Goal: Find specific page/section: Find specific page/section

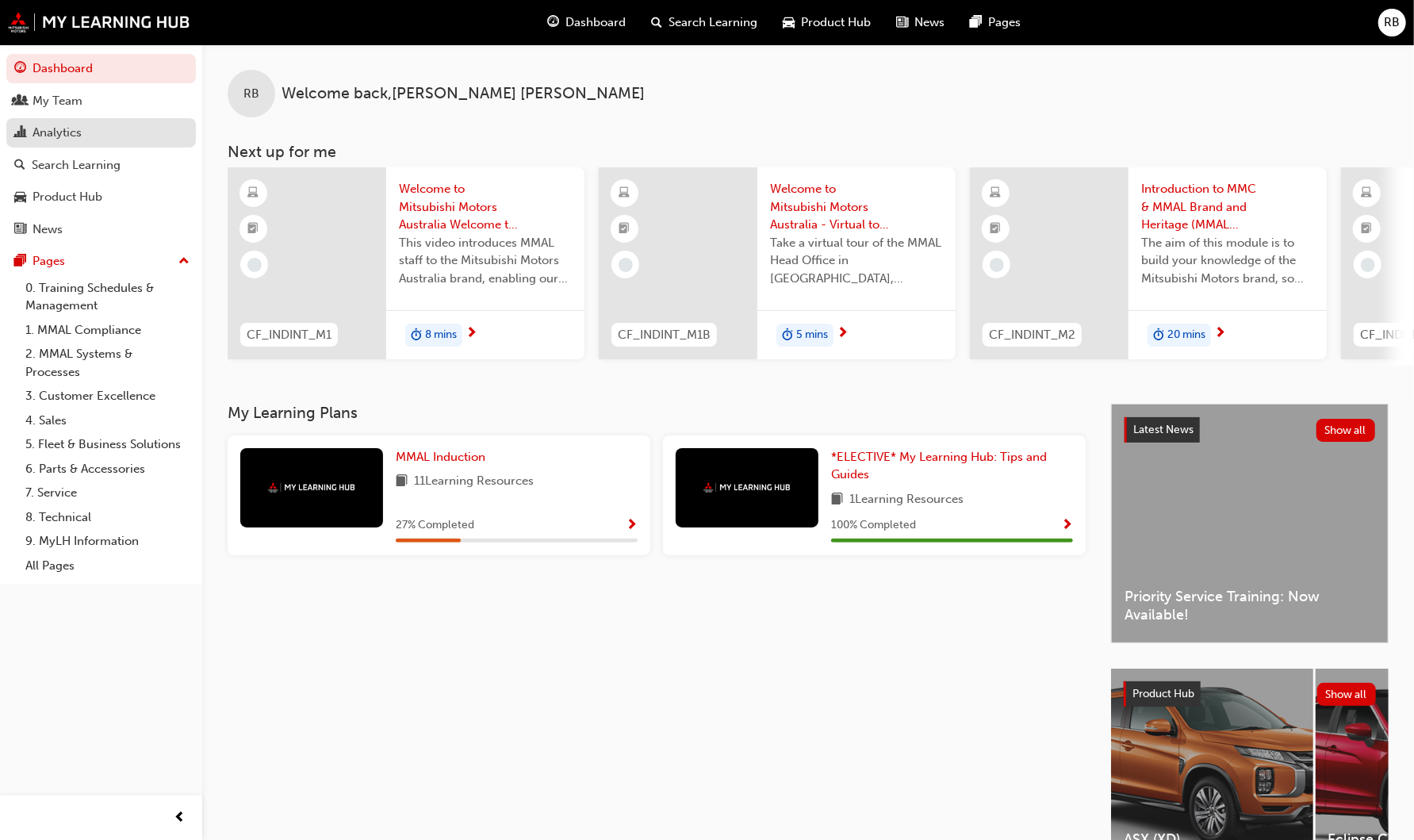
click at [66, 127] on div "Analytics" at bounding box center [56, 133] width 49 height 18
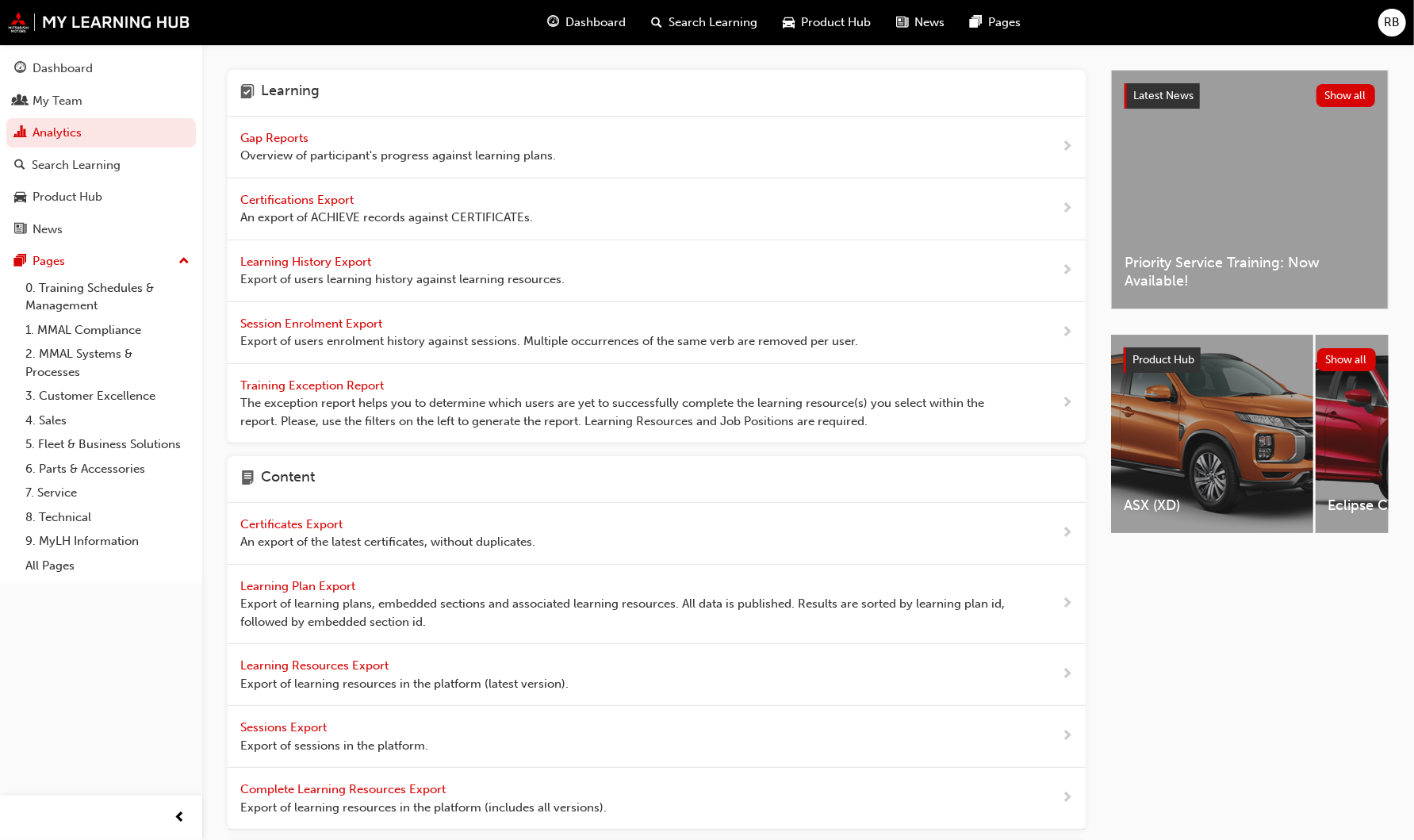
click at [262, 139] on span "Gap Reports" at bounding box center [275, 138] width 71 height 14
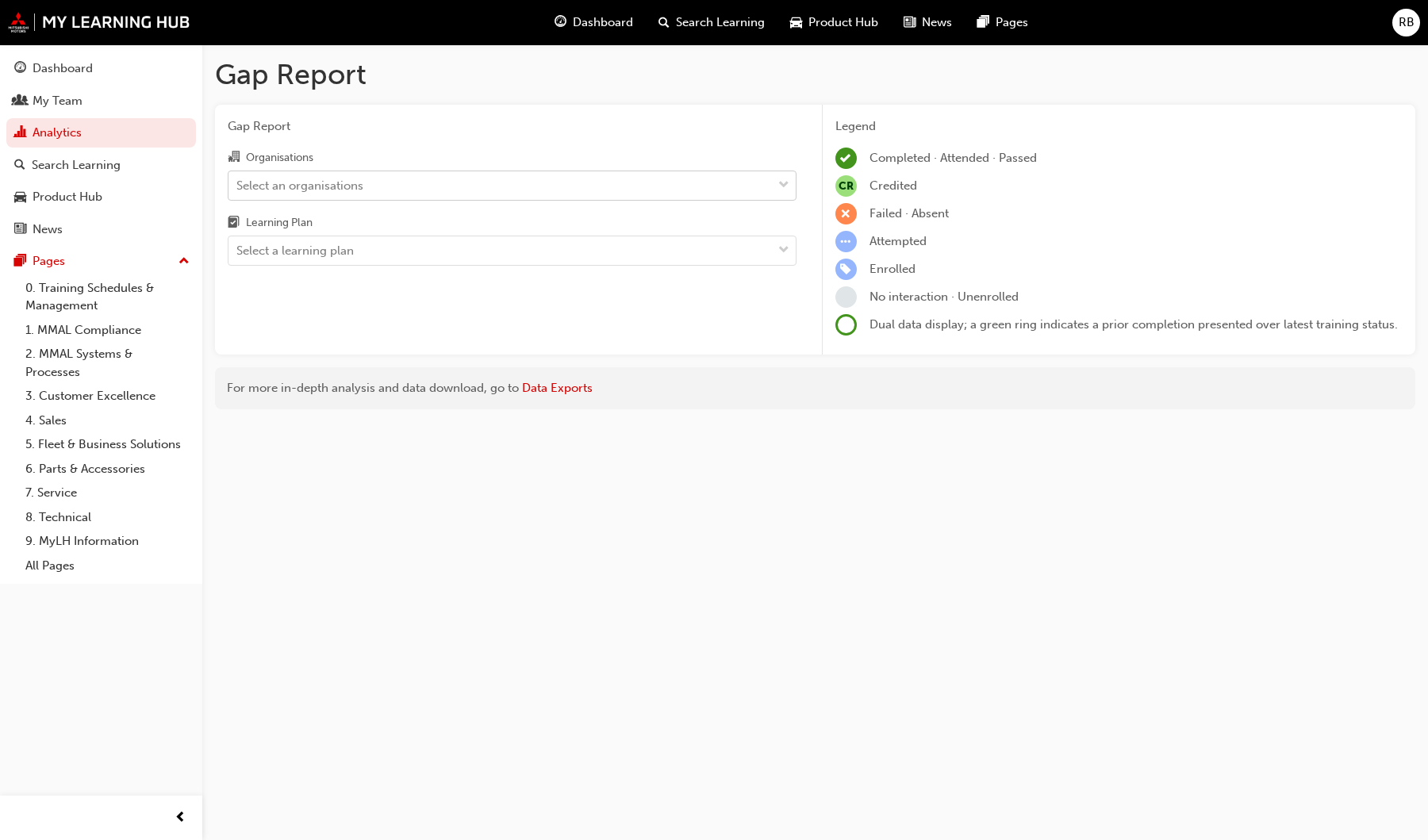
click at [290, 189] on div "Select an organisations" at bounding box center [299, 186] width 127 height 18
click at [238, 189] on input "Organisations Select an organisations" at bounding box center [238, 184] width 2 height 14
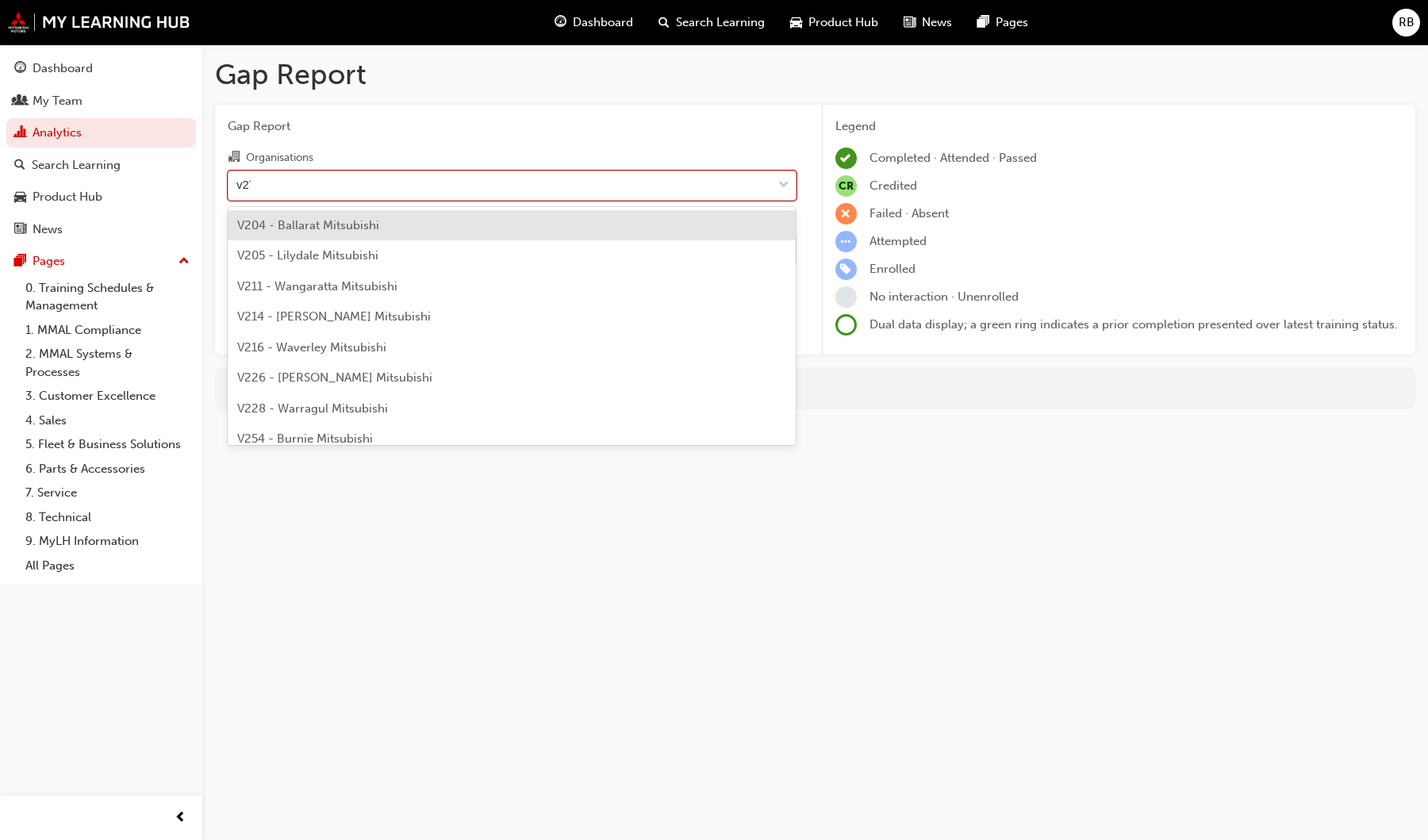
type input "v277"
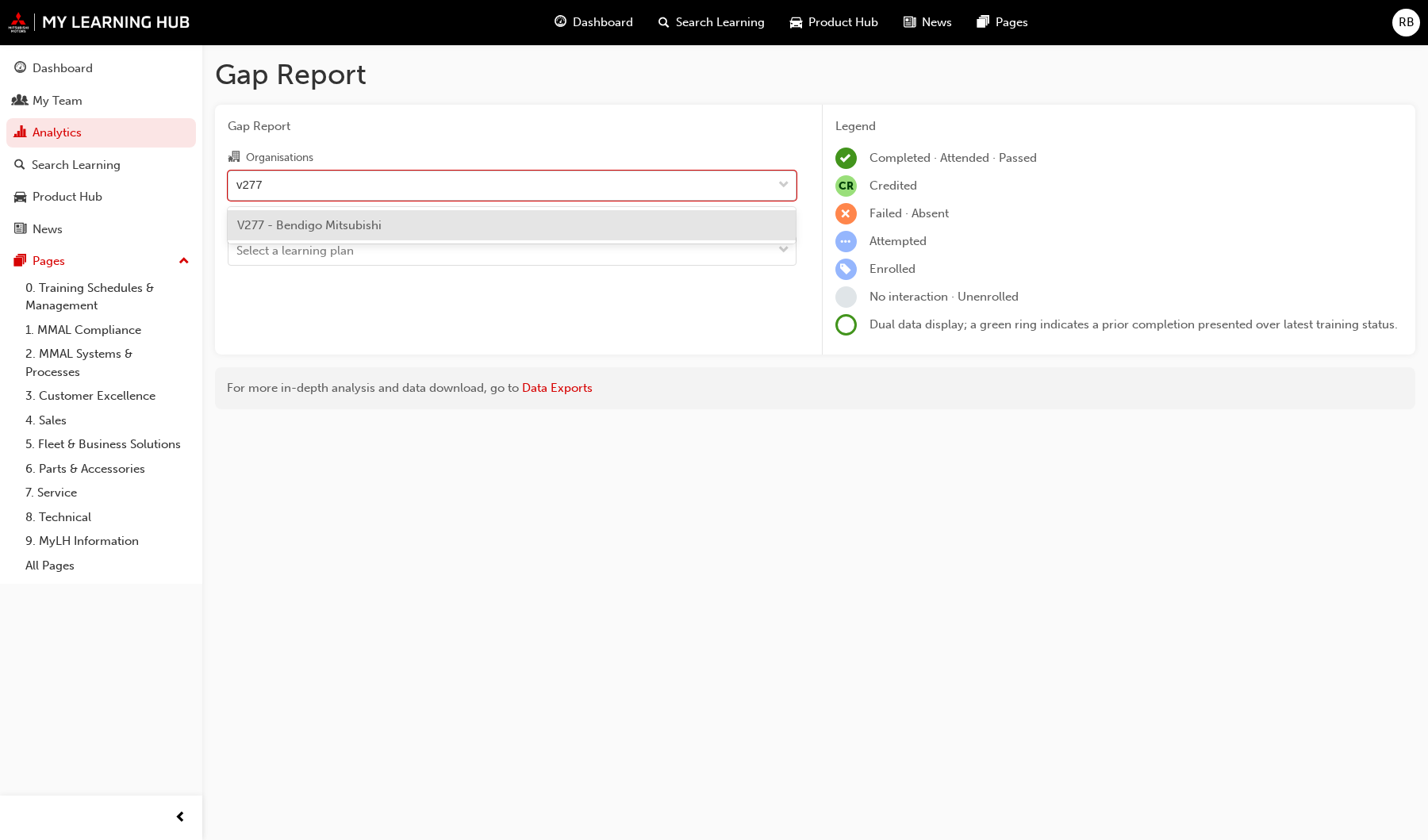
click at [306, 222] on span "V277 - Bendigo Mitsubishi" at bounding box center [310, 225] width 144 height 14
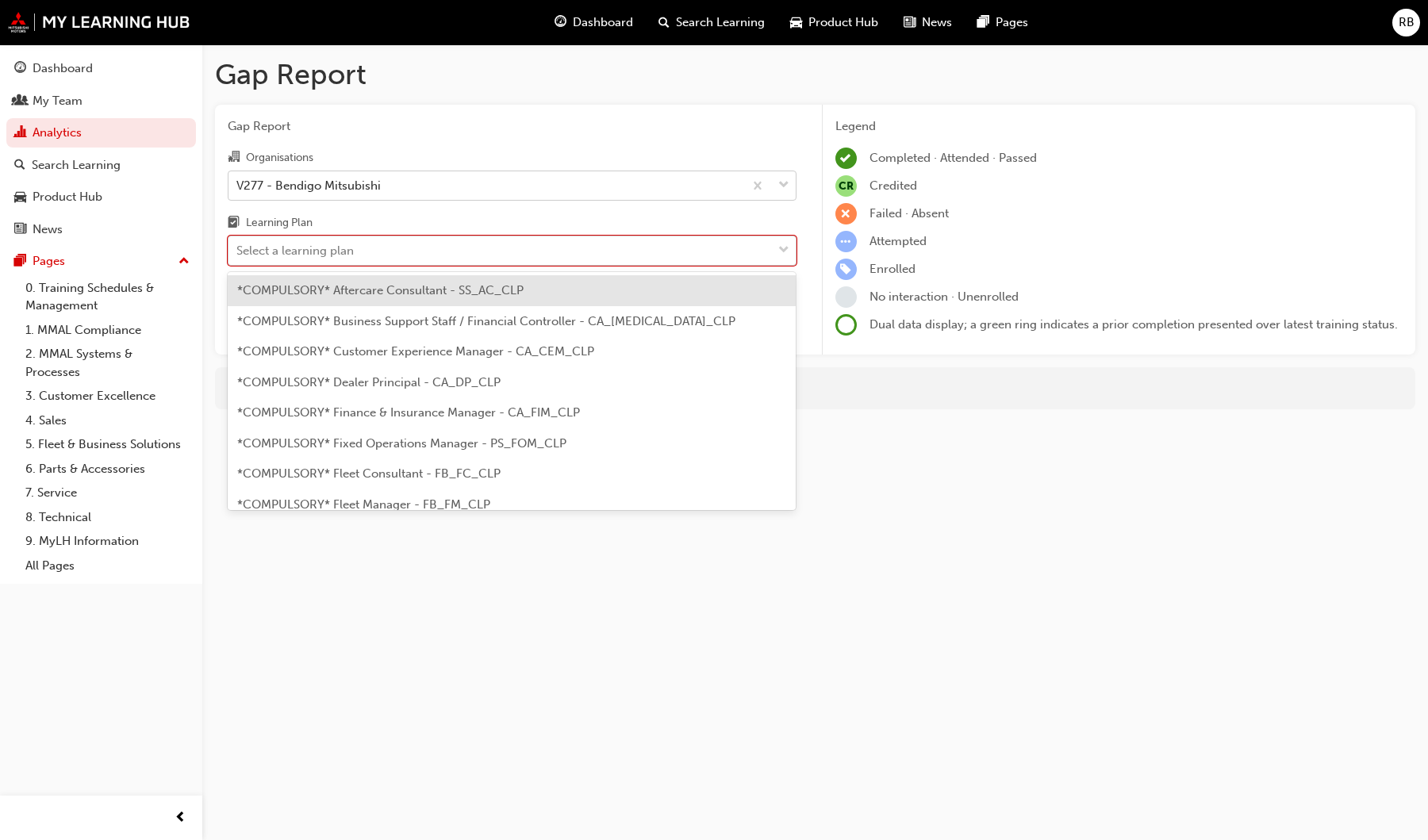
click at [298, 254] on div "Select a learning plan" at bounding box center [295, 251] width 117 height 18
click at [238, 254] on input "Learning Plan option *COMPULSORY* Aftercare Consultant - SS_AC_CLP focused, 1 o…" at bounding box center [238, 250] width 2 height 14
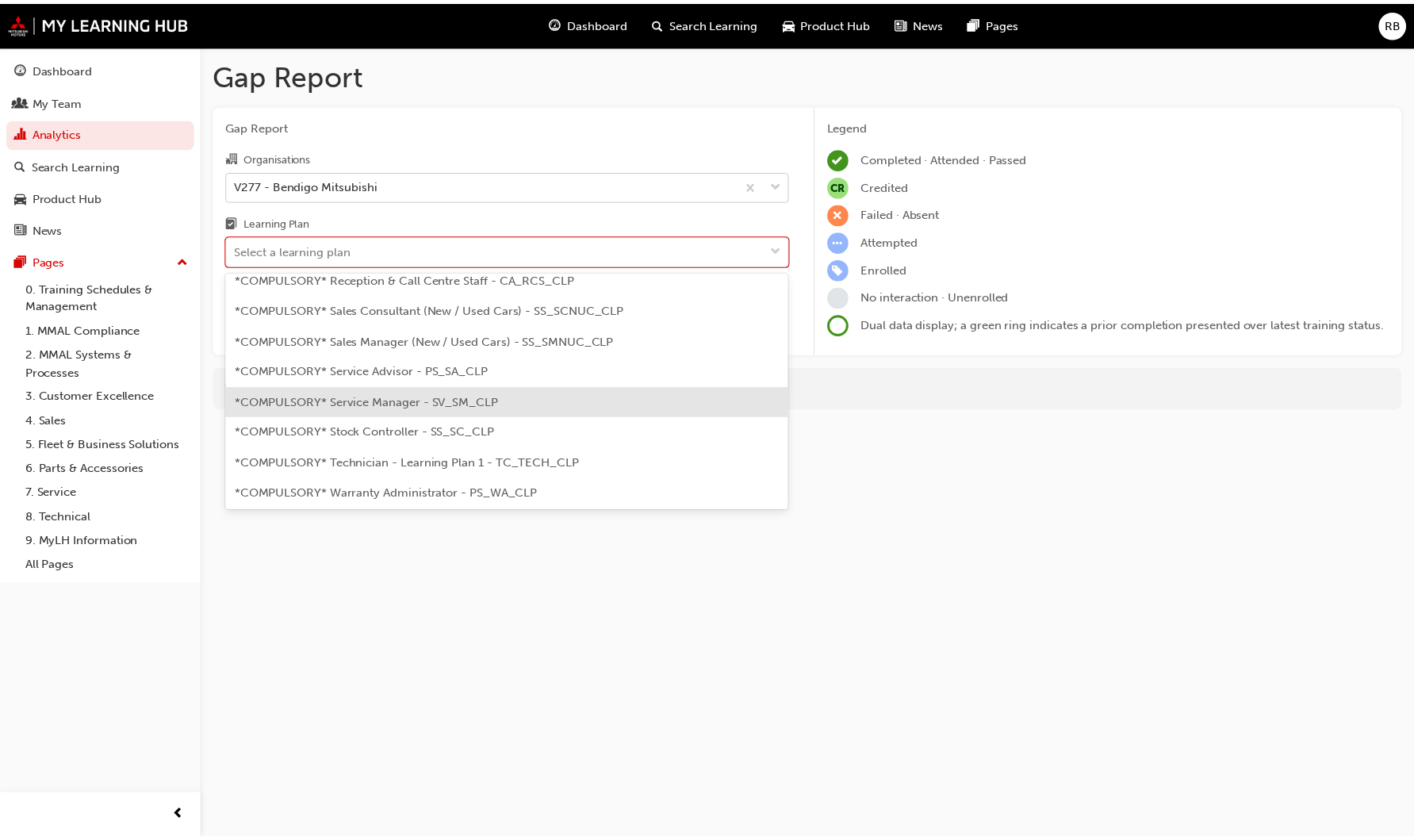
scroll to position [469, 0]
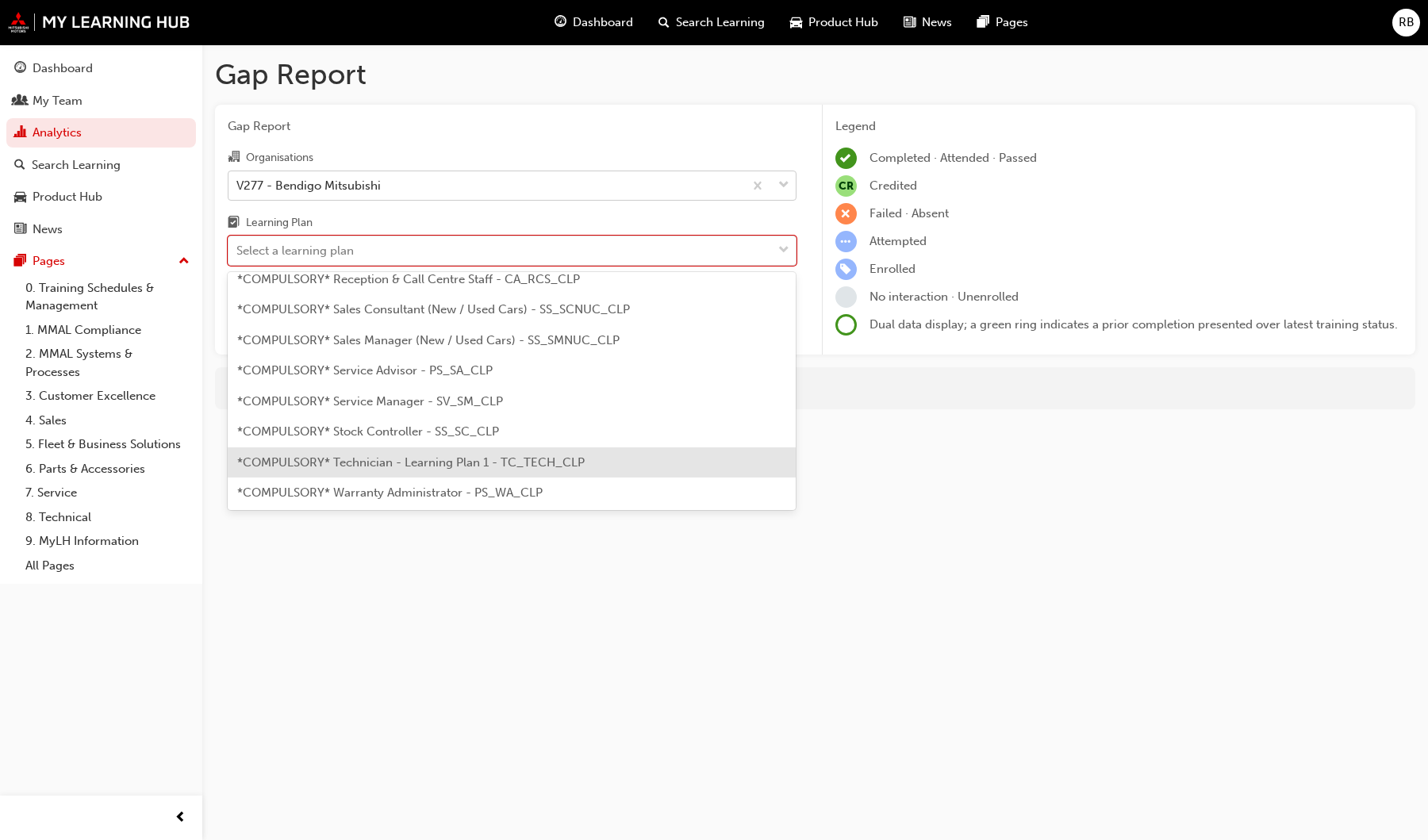
click at [352, 452] on div "*COMPULSORY* Technician - Learning Plan 1 - TC_TECH_CLP" at bounding box center [511, 462] width 568 height 30
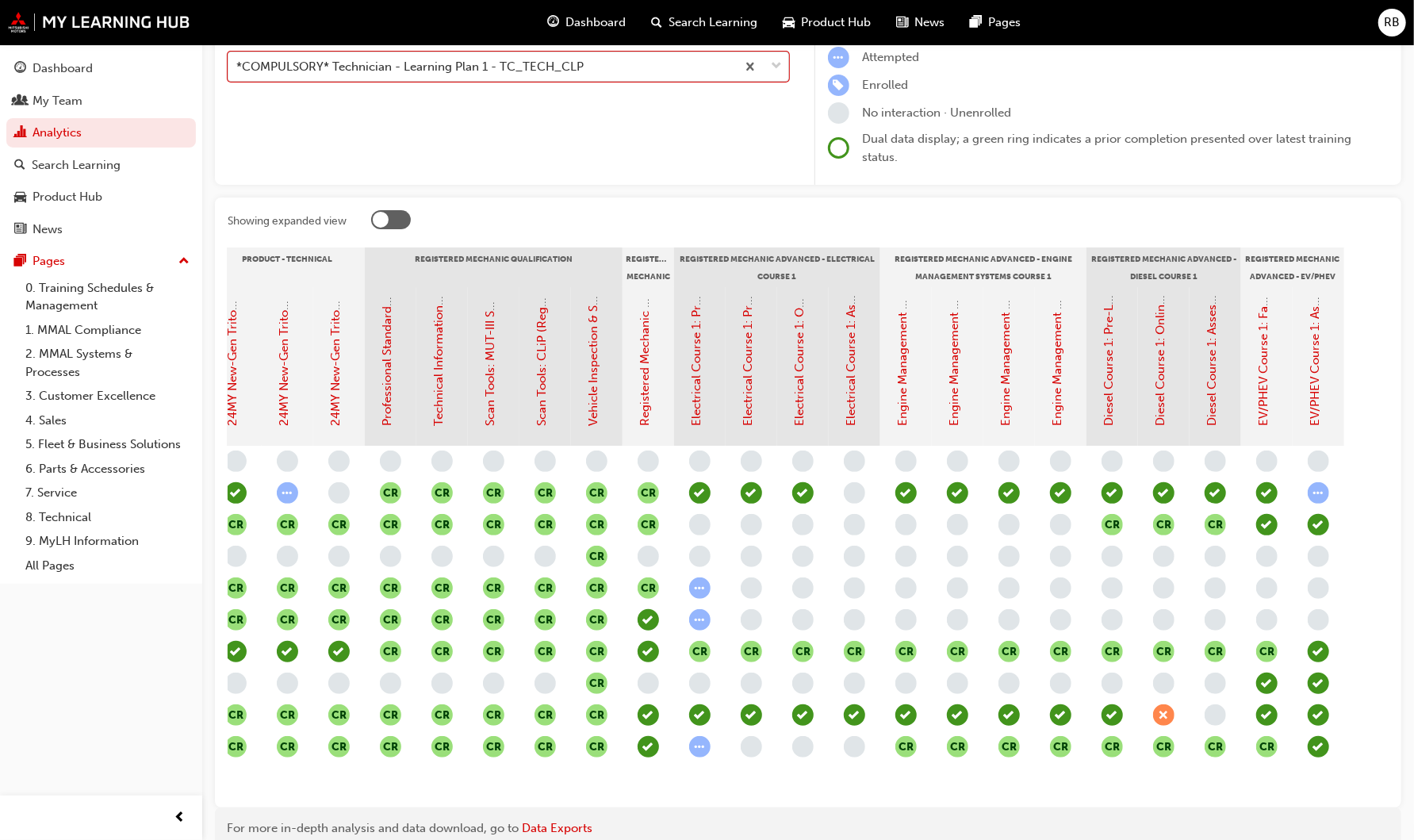
scroll to position [0, 642]
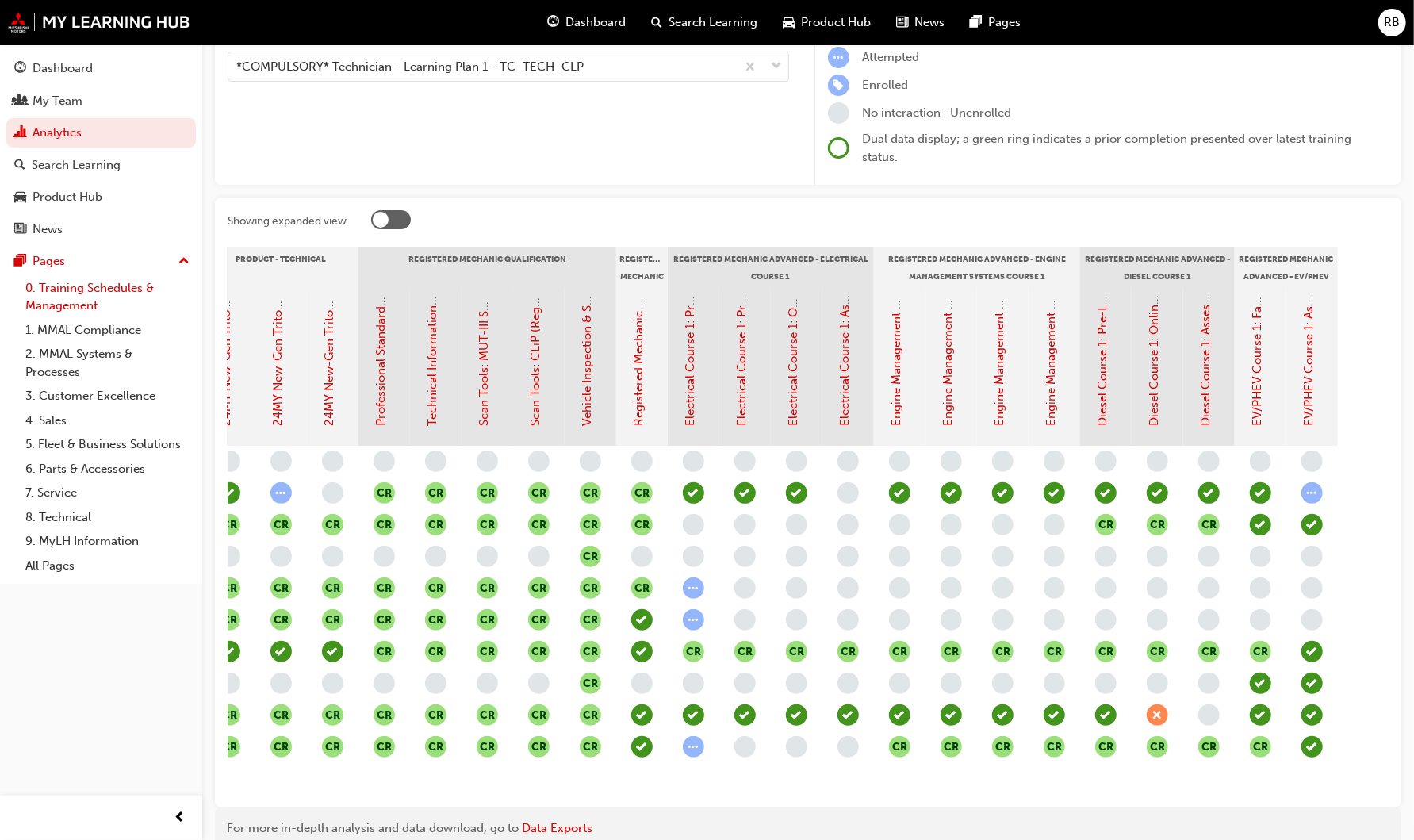
click at [54, 289] on link "0. Training Schedules & Management" at bounding box center [107, 297] width 177 height 42
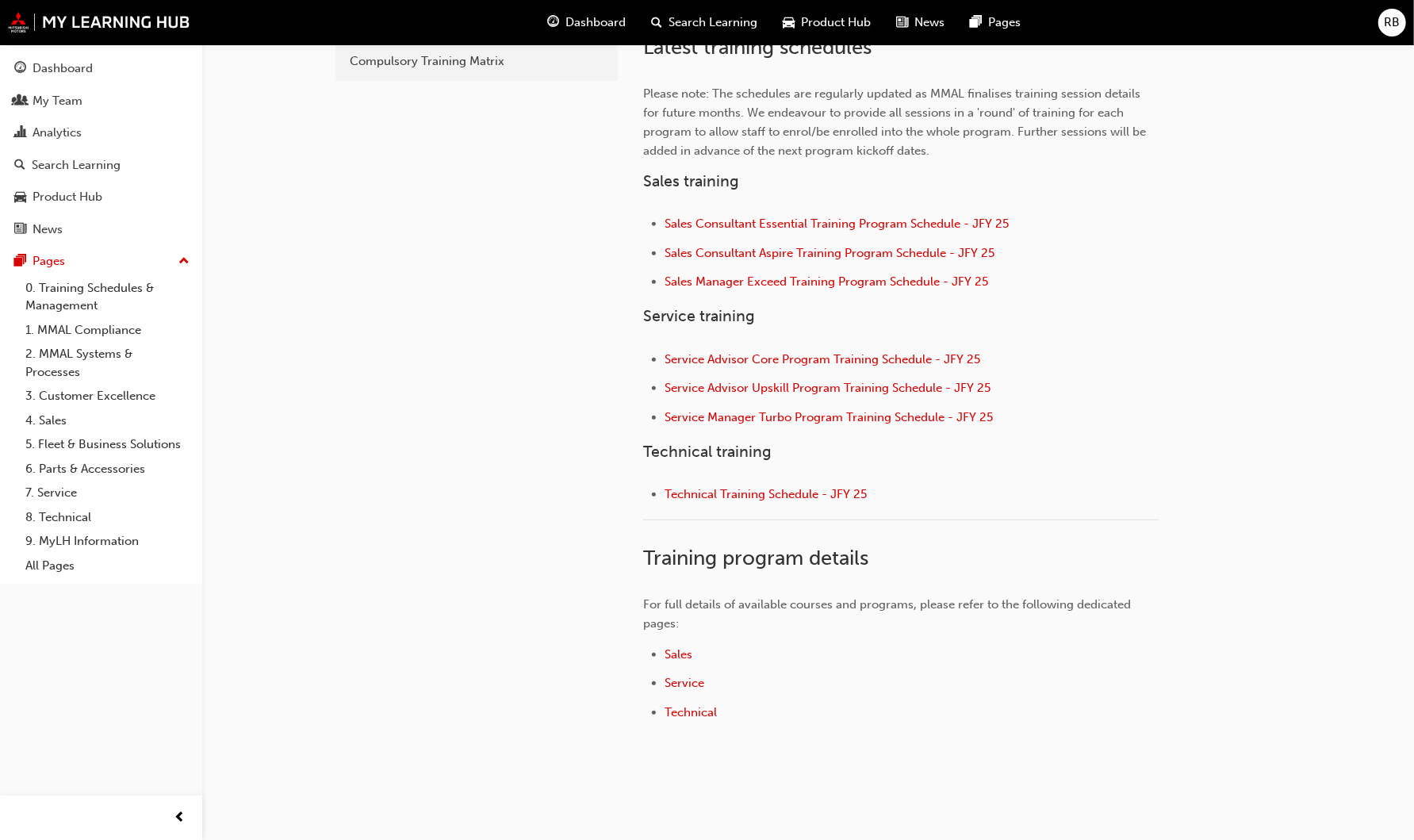
scroll to position [525, 0]
click at [774, 486] on span "Technical Training Schedule - JFY 25" at bounding box center [765, 491] width 202 height 14
